Goal: Information Seeking & Learning: Learn about a topic

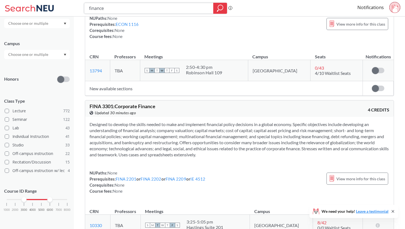
scroll to position [77, 0]
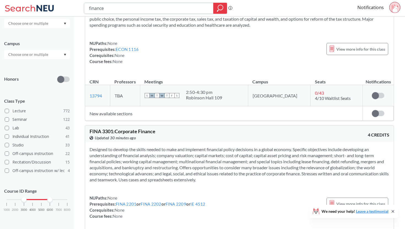
click at [126, 11] on input "finance" at bounding box center [148, 8] width 121 height 9
type input "econ"
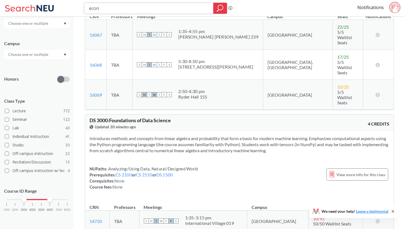
scroll to position [1330, 0]
click at [333, 49] on td "17 / 25 5/5 Waitlist Seats" at bounding box center [348, 64] width 30 height 30
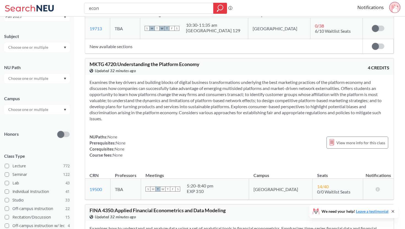
scroll to position [0, 0]
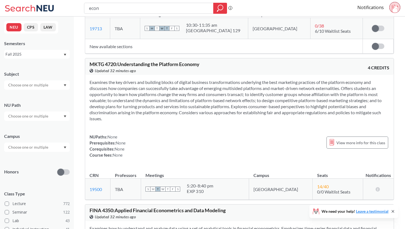
click at [42, 86] on input "text" at bounding box center [29, 85] width 46 height 7
type input "econ"
click at [43, 97] on div "ECON ( 23 ) Economics" at bounding box center [37, 97] width 66 height 15
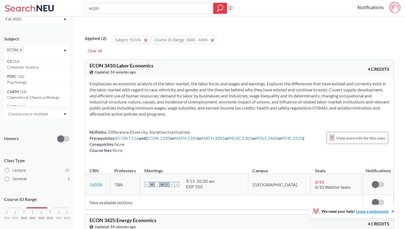
scroll to position [44, 0]
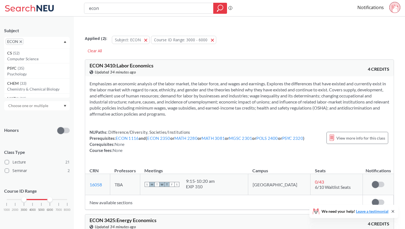
click at [34, 124] on div "Honors" at bounding box center [37, 127] width 66 height 20
click at [41, 109] on div at bounding box center [37, 105] width 66 height 9
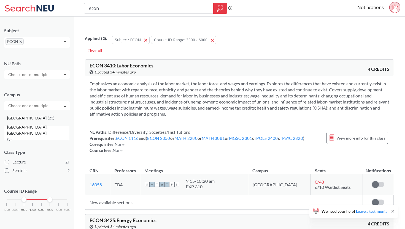
click at [37, 120] on div "[GEOGRAPHIC_DATA] ( 23 )" at bounding box center [38, 118] width 62 height 6
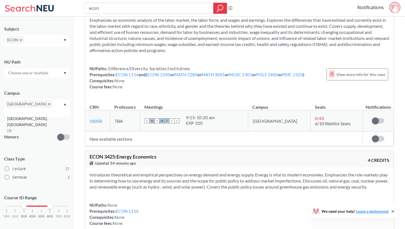
scroll to position [65, 0]
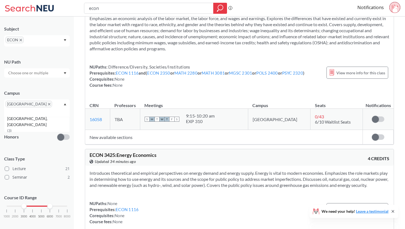
click at [55, 100] on div "[GEOGRAPHIC_DATA]" at bounding box center [37, 108] width 66 height 18
click at [60, 103] on div "[GEOGRAPHIC_DATA]" at bounding box center [37, 108] width 66 height 18
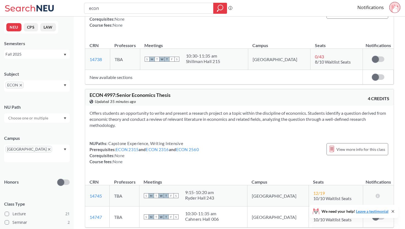
scroll to position [45, 0]
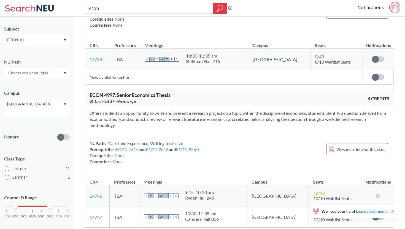
drag, startPoint x: 24, startPoint y: 201, endPoint x: 15, endPoint y: 200, distance: 8.8
click at [15, 204] on div at bounding box center [15, 206] width 5 height 5
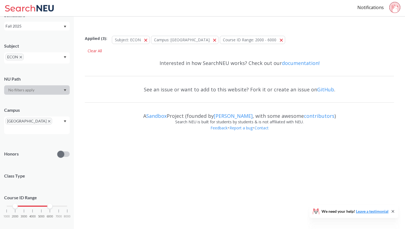
scroll to position [45, 0]
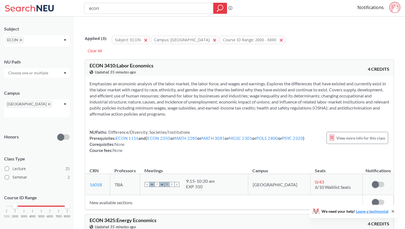
drag, startPoint x: 51, startPoint y: 200, endPoint x: 91, endPoint y: 202, distance: 39.4
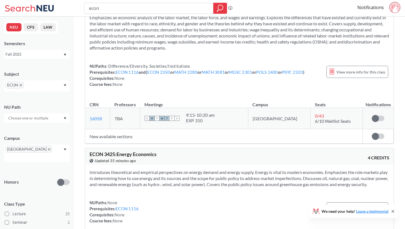
scroll to position [0, 0]
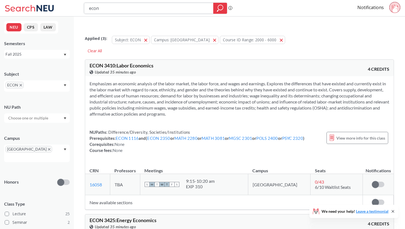
click at [221, 9] on icon "magnifying glass" at bounding box center [220, 8] width 7 height 8
